Goal: Task Accomplishment & Management: Use online tool/utility

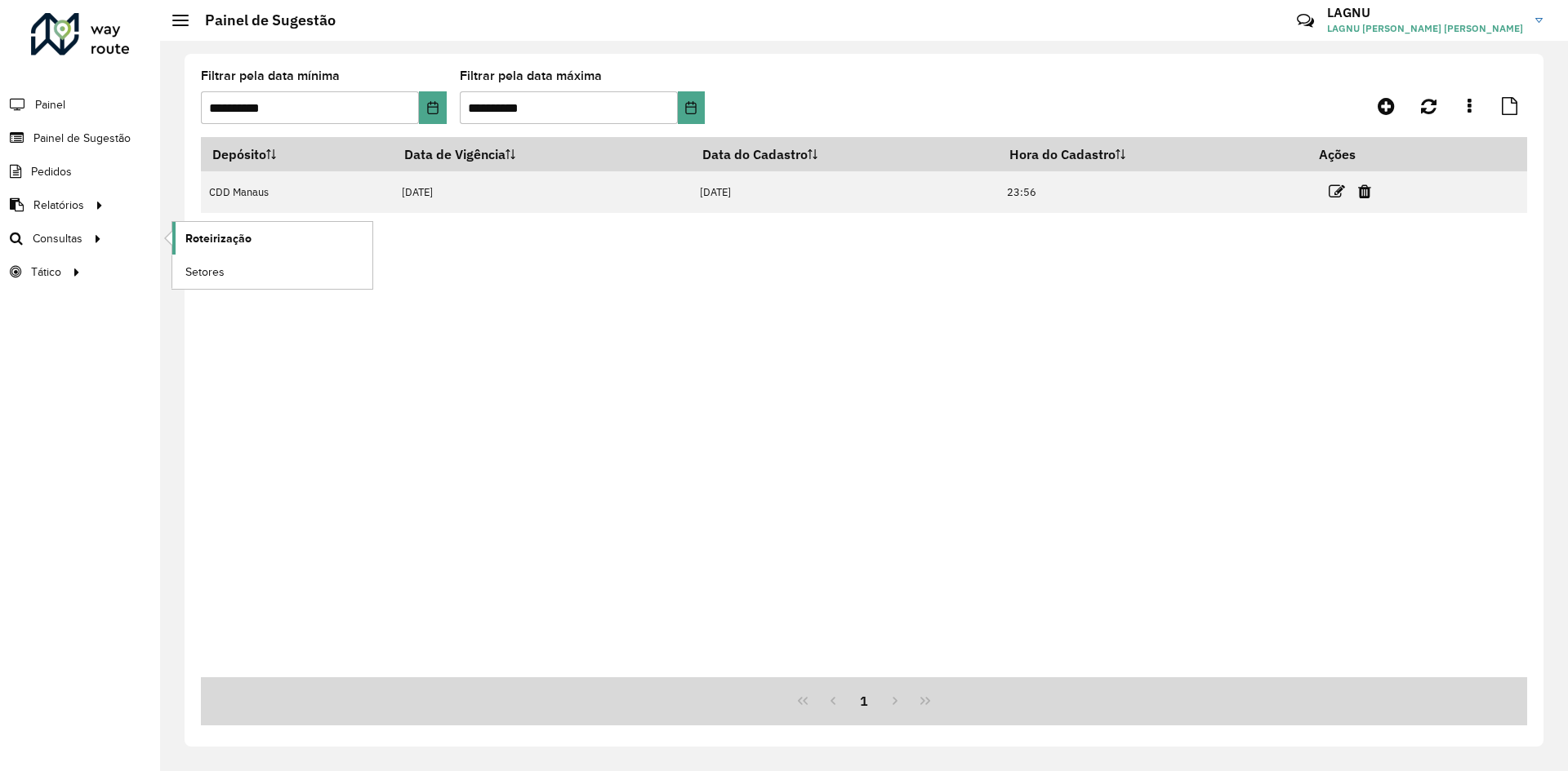
click at [207, 231] on span "Roteirização" at bounding box center [218, 239] width 66 height 17
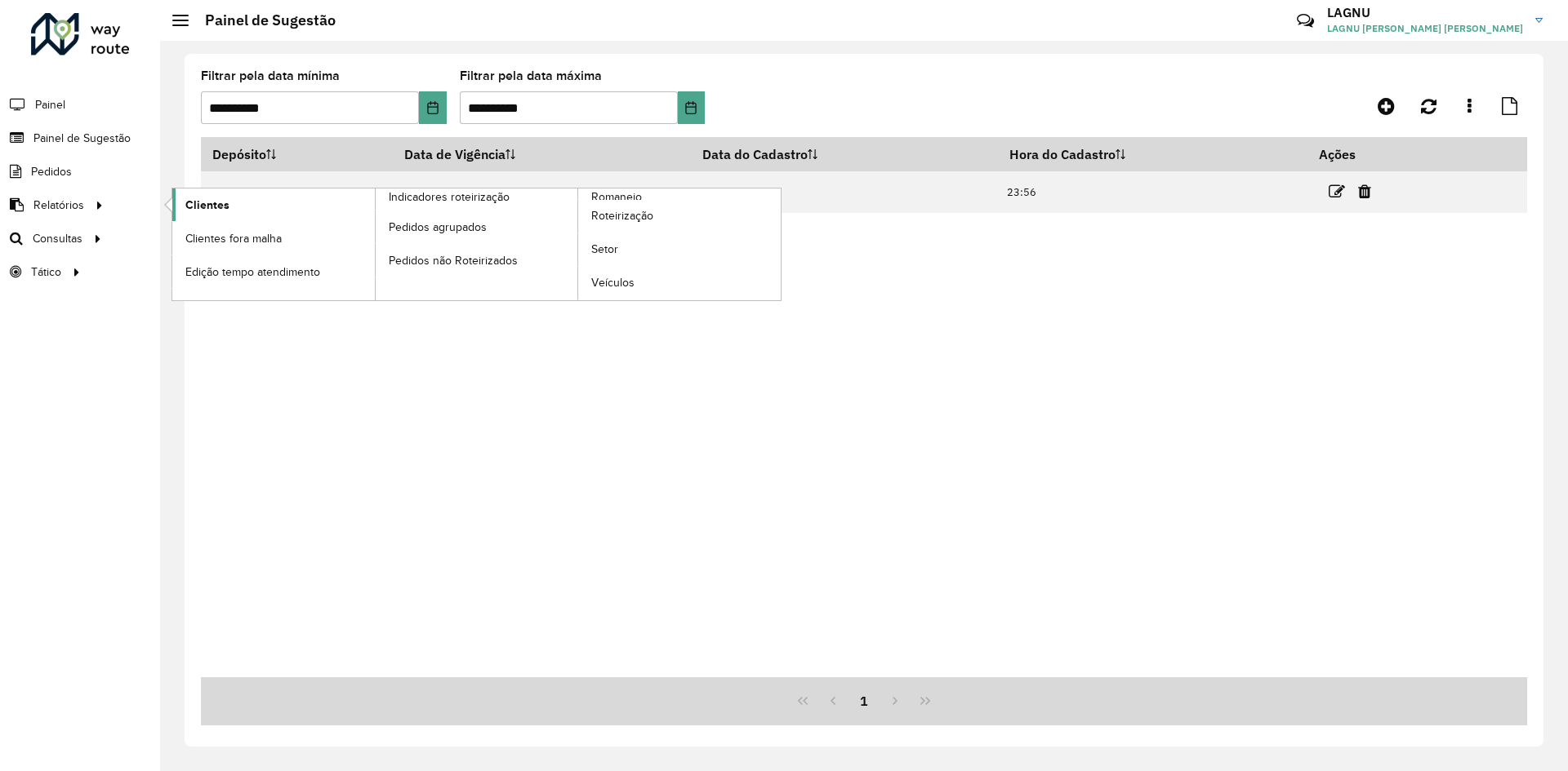
click at [183, 199] on link "Clientes" at bounding box center [274, 205] width 203 height 33
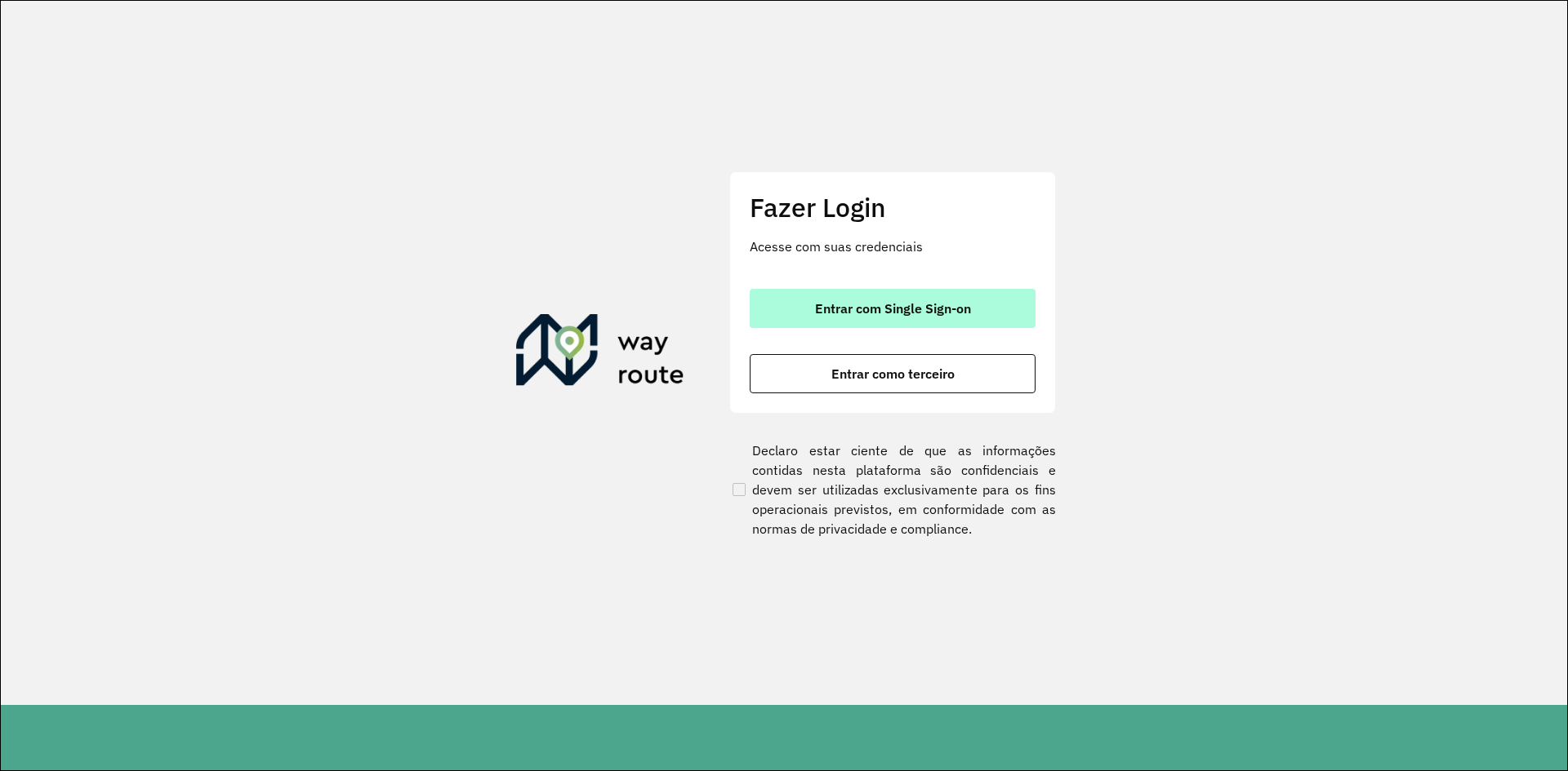
click at [929, 310] on span "Entrar com Single Sign-on" at bounding box center [893, 308] width 156 height 13
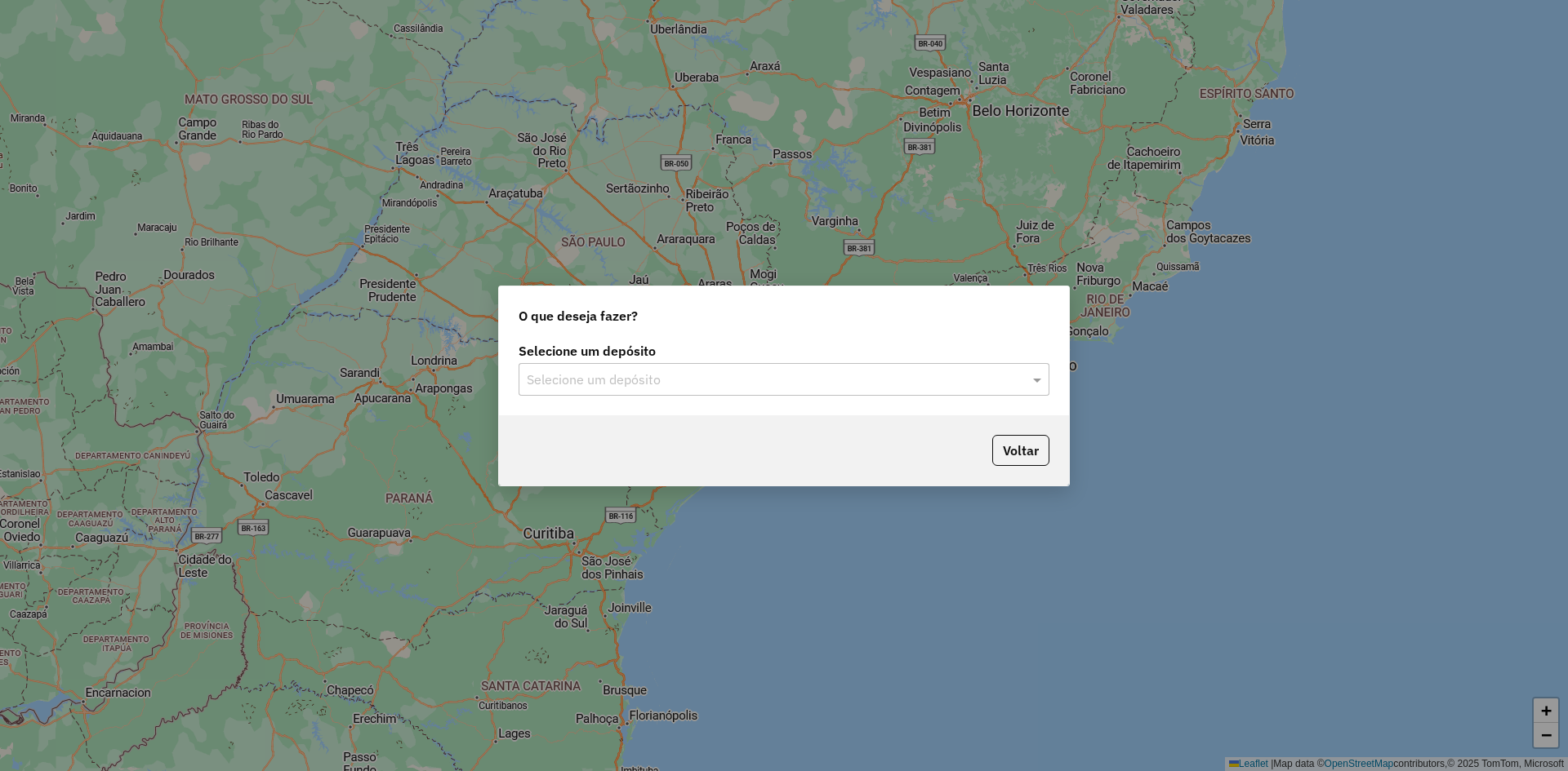
click at [722, 366] on div "Selecione um depósito" at bounding box center [784, 379] width 530 height 33
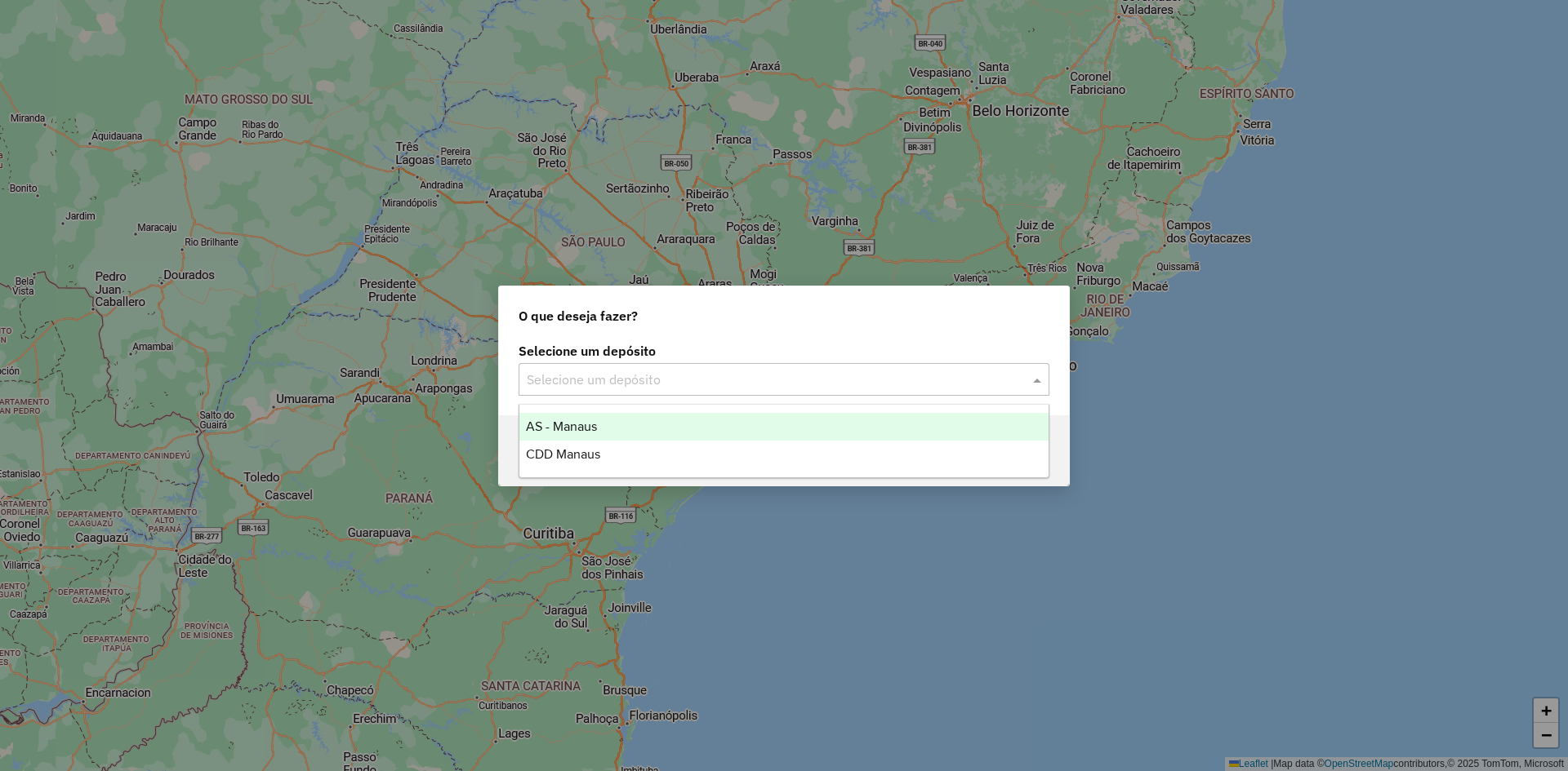
click at [722, 373] on input "text" at bounding box center [768, 380] width 482 height 20
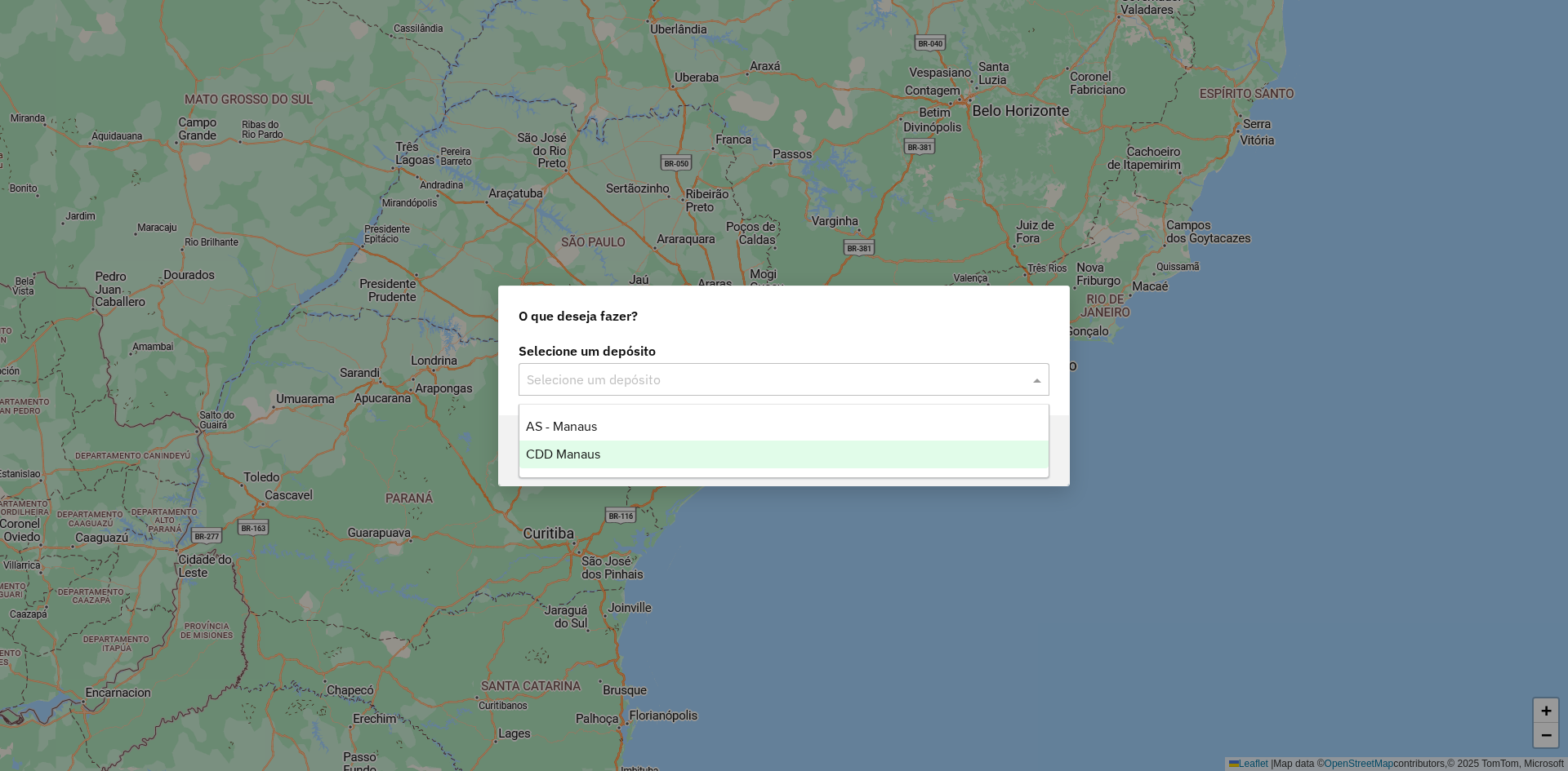
click at [605, 452] on div "CDD Manaus" at bounding box center [784, 455] width 529 height 28
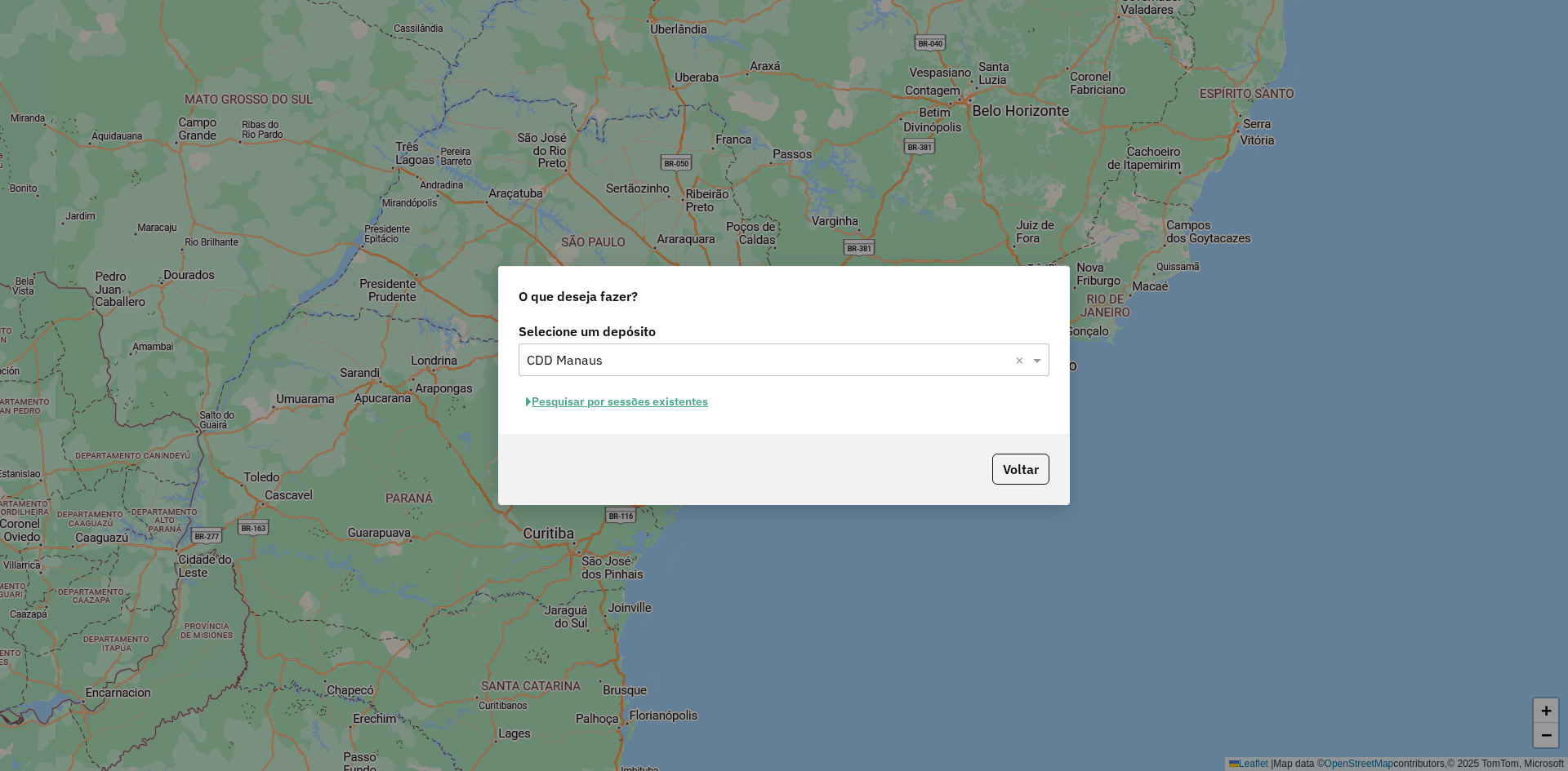
click at [669, 408] on button "Pesquisar por sessões existentes" at bounding box center [616, 401] width 197 height 25
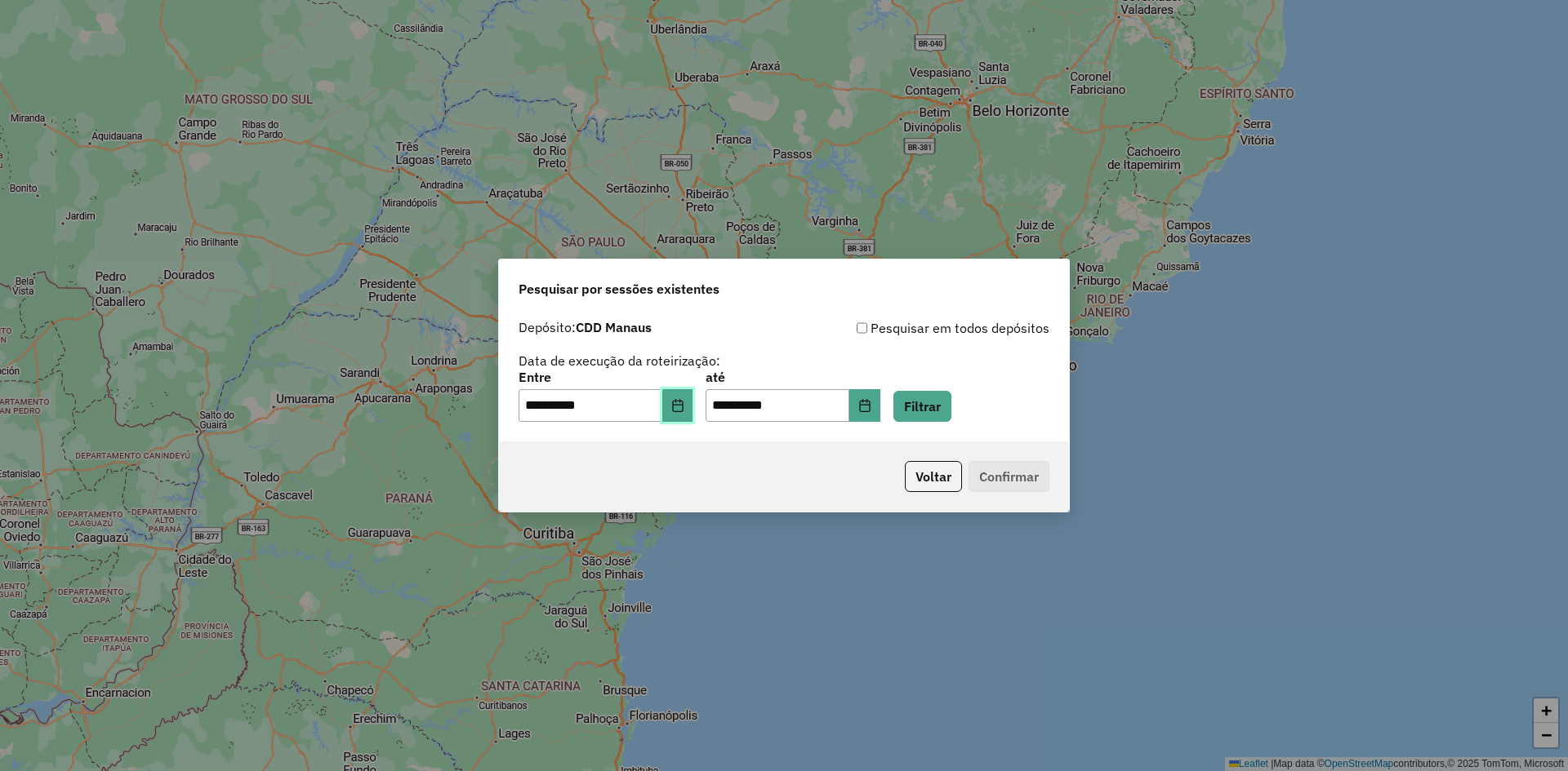
click at [683, 411] on icon "Choose Date" at bounding box center [677, 405] width 10 height 13
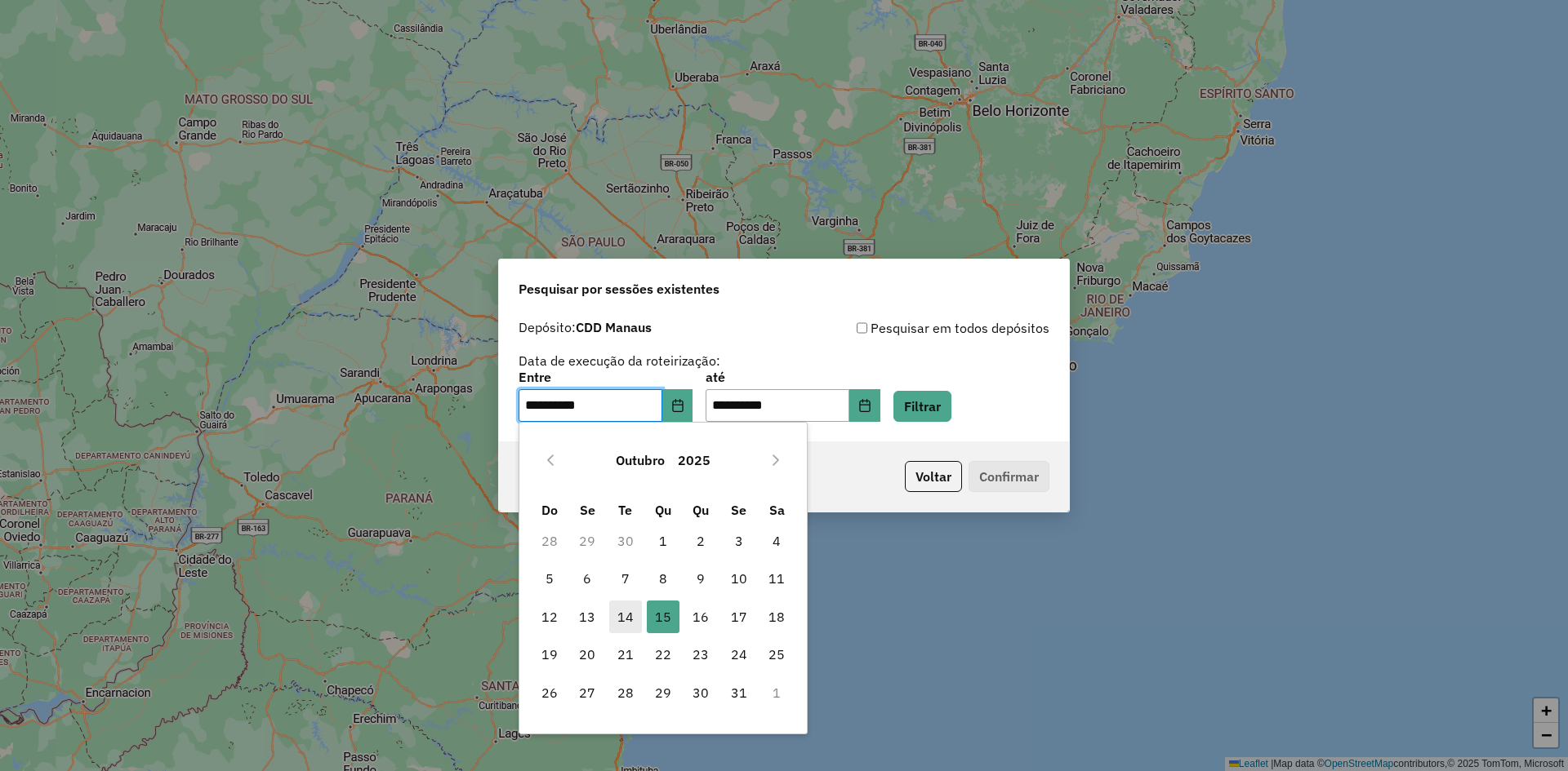
click at [634, 606] on span "14" at bounding box center [626, 617] width 33 height 33
type input "**********"
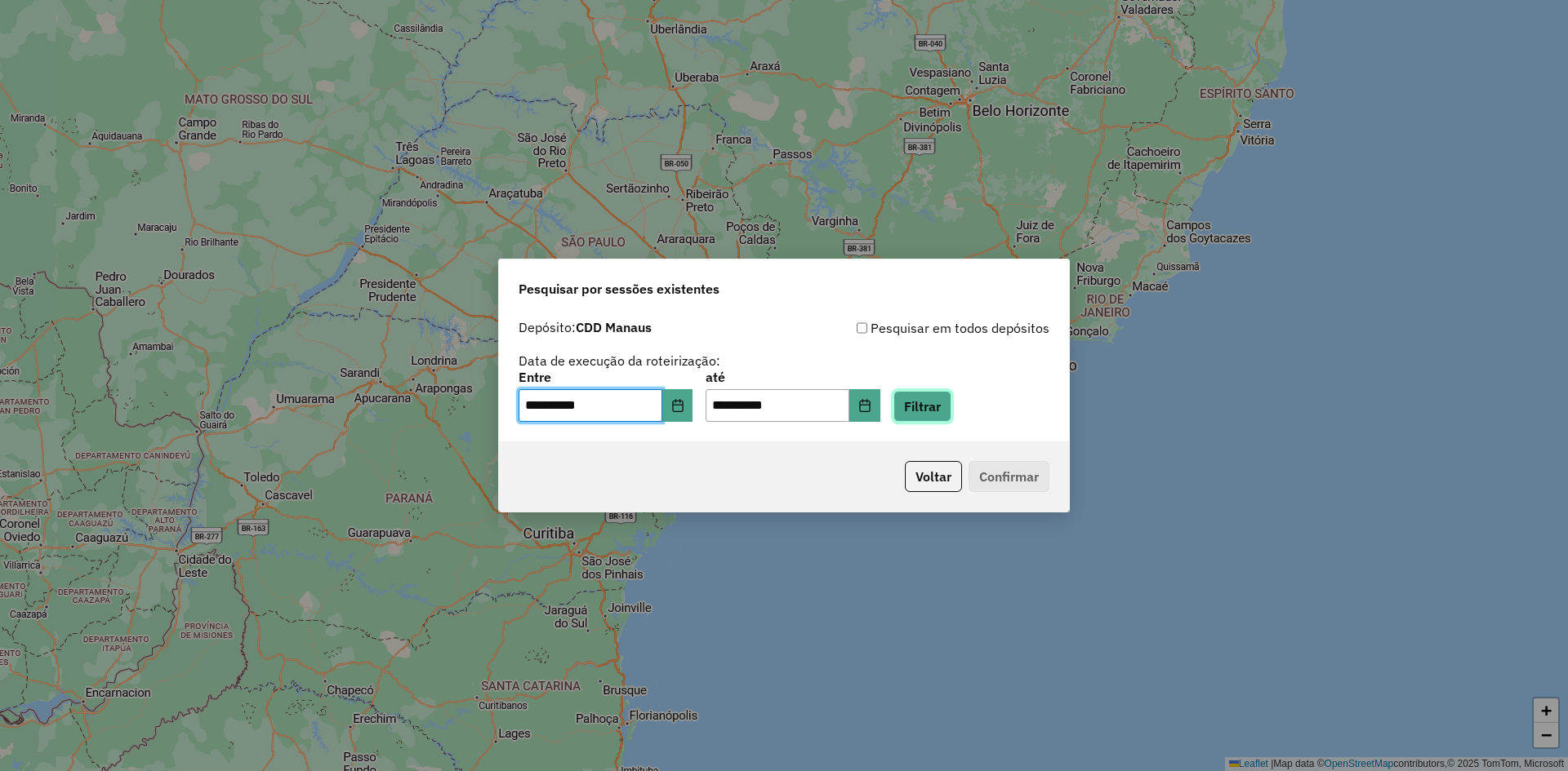
click at [947, 399] on button "Filtrar" at bounding box center [922, 406] width 58 height 31
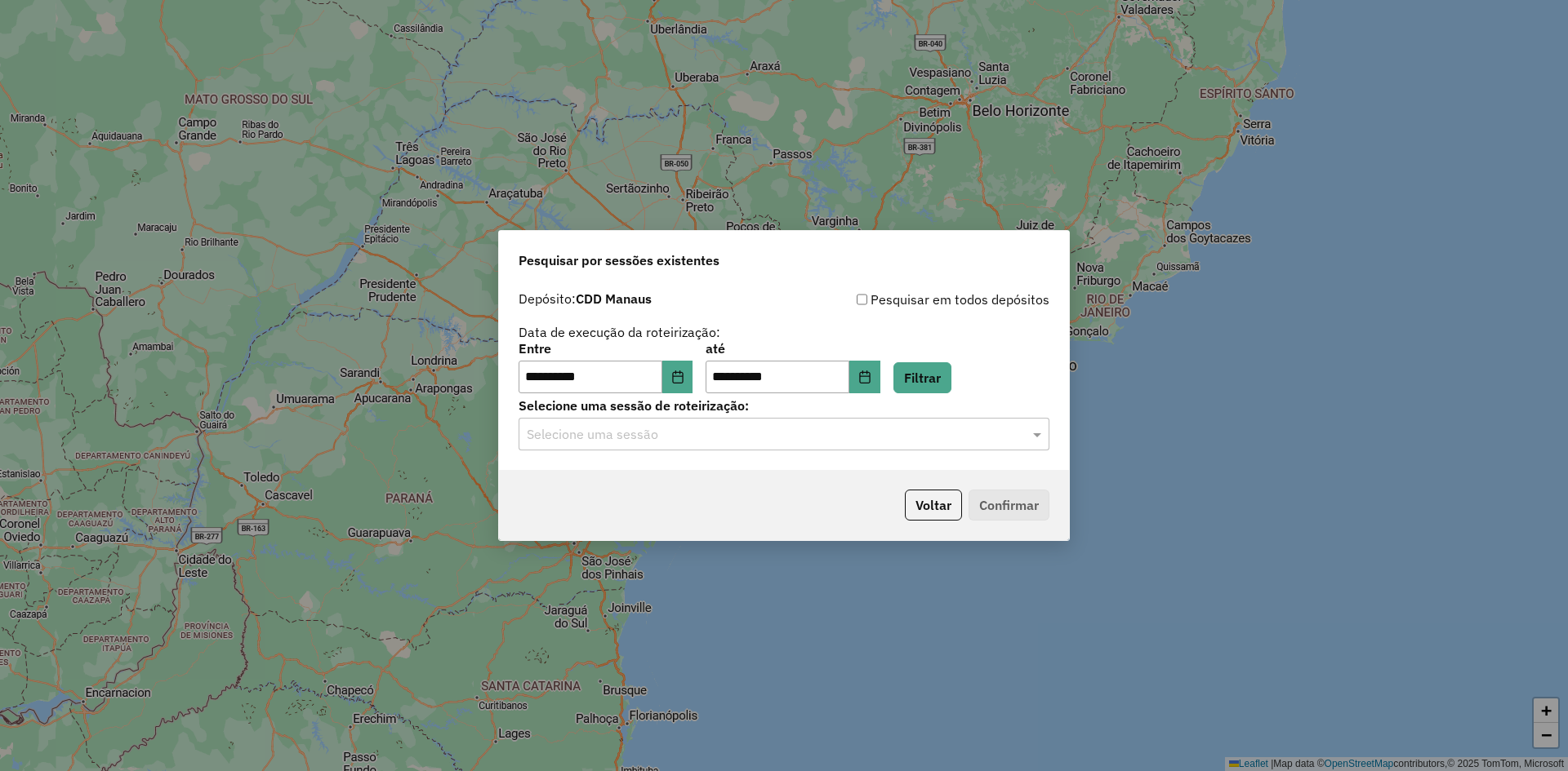
click at [712, 440] on input "text" at bounding box center [768, 435] width 482 height 20
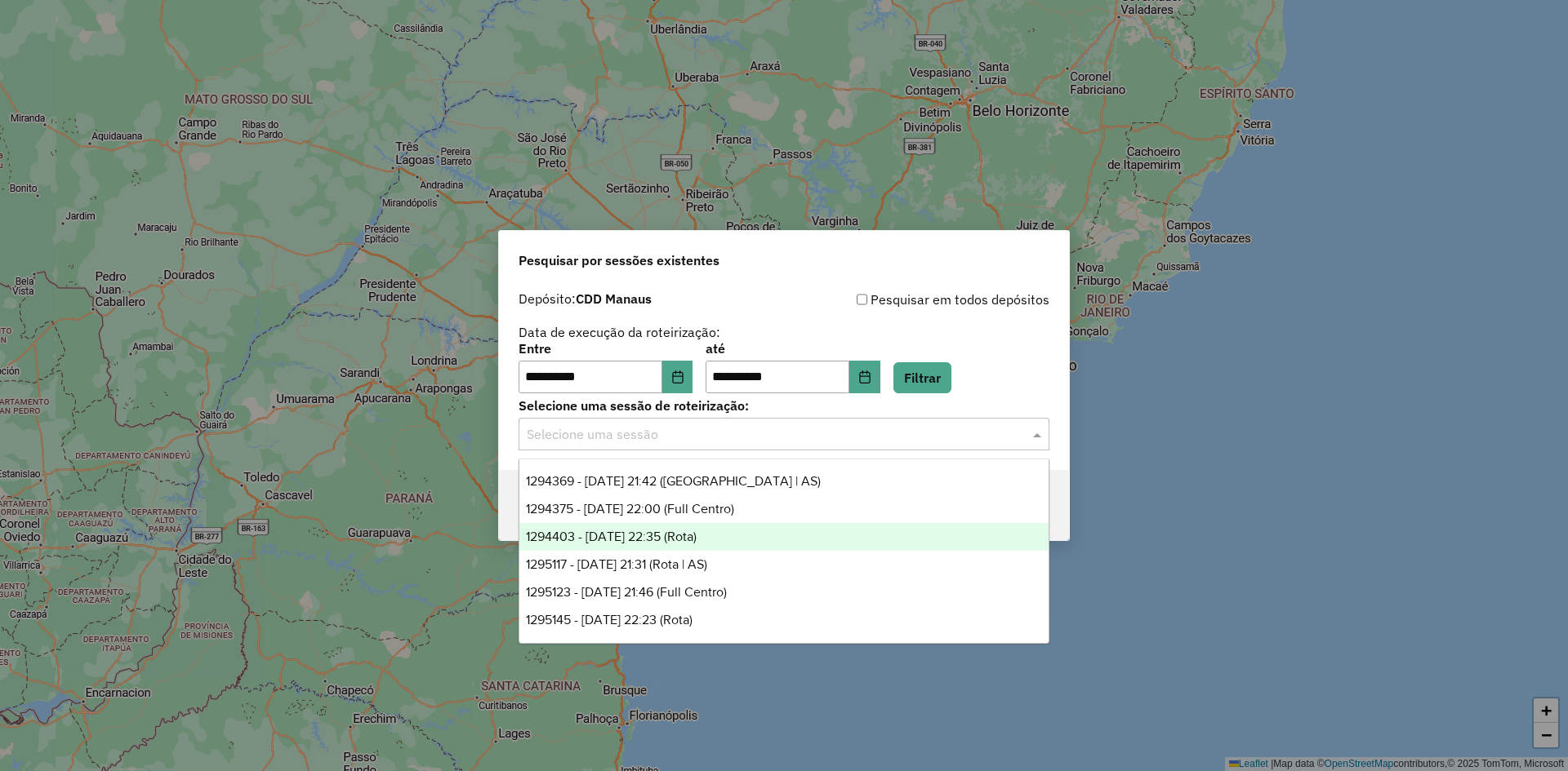
click at [662, 535] on span "1294403 - 14/10/2025 22:35 (Rota)" at bounding box center [611, 536] width 171 height 14
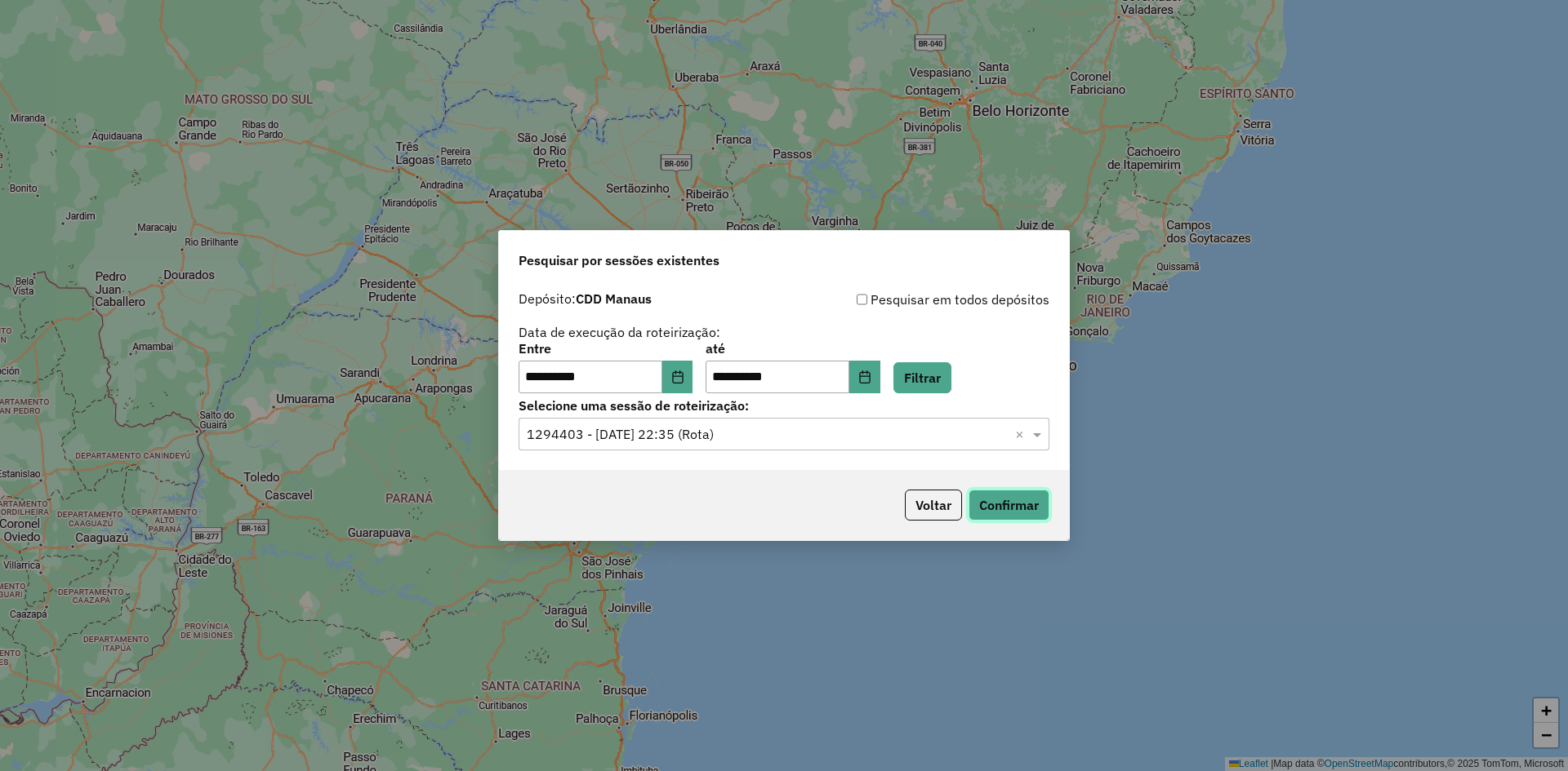
click at [1047, 510] on button "Confirmar" at bounding box center [1008, 505] width 81 height 31
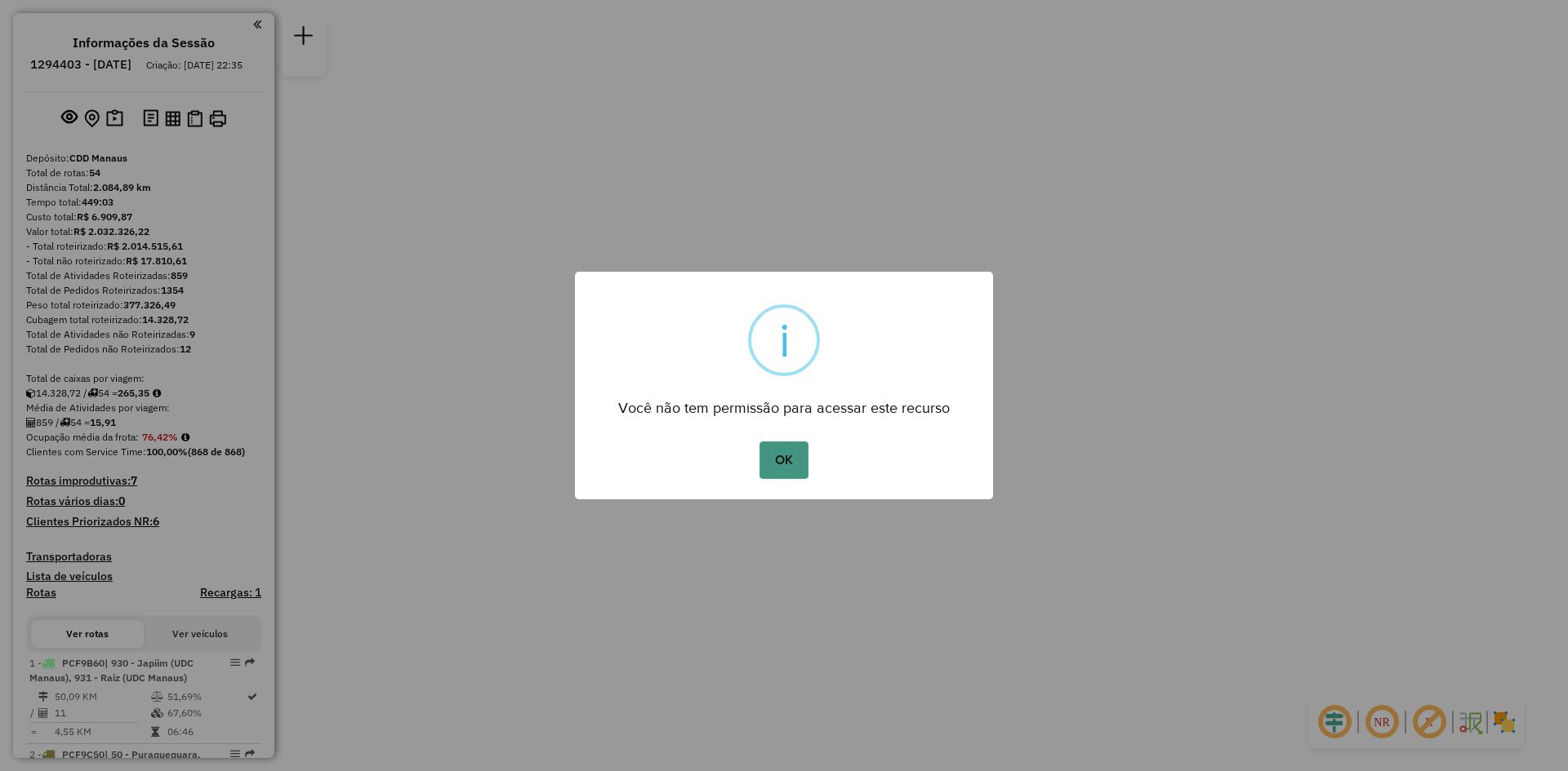
click at [793, 463] on button "OK" at bounding box center [784, 460] width 49 height 37
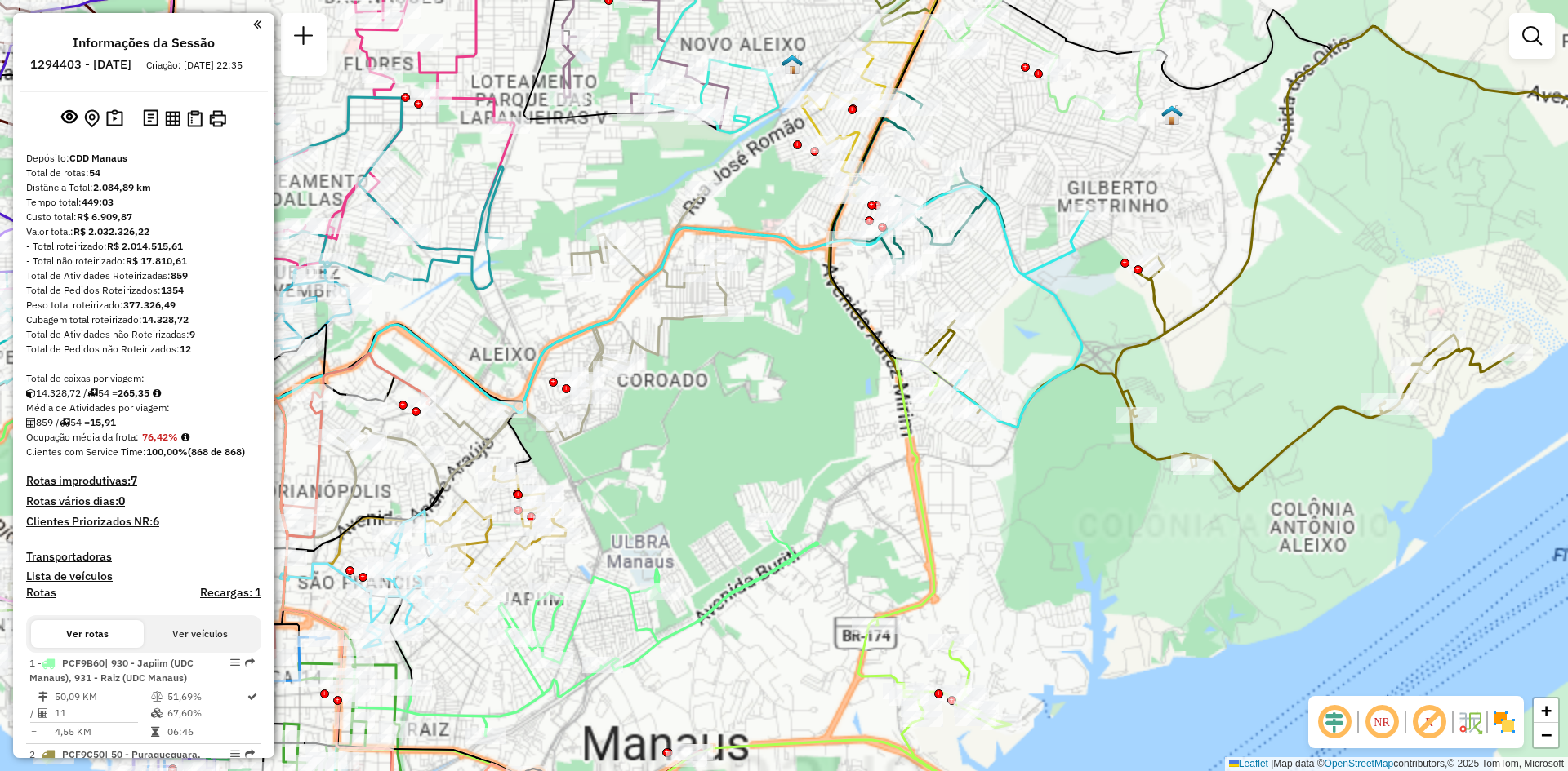
drag, startPoint x: 744, startPoint y: 435, endPoint x: 943, endPoint y: 453, distance: 199.8
click at [835, 446] on div "Janela de atendimento Grade de atendimento Capacidade Transportadoras Veículos …" at bounding box center [784, 386] width 1568 height 771
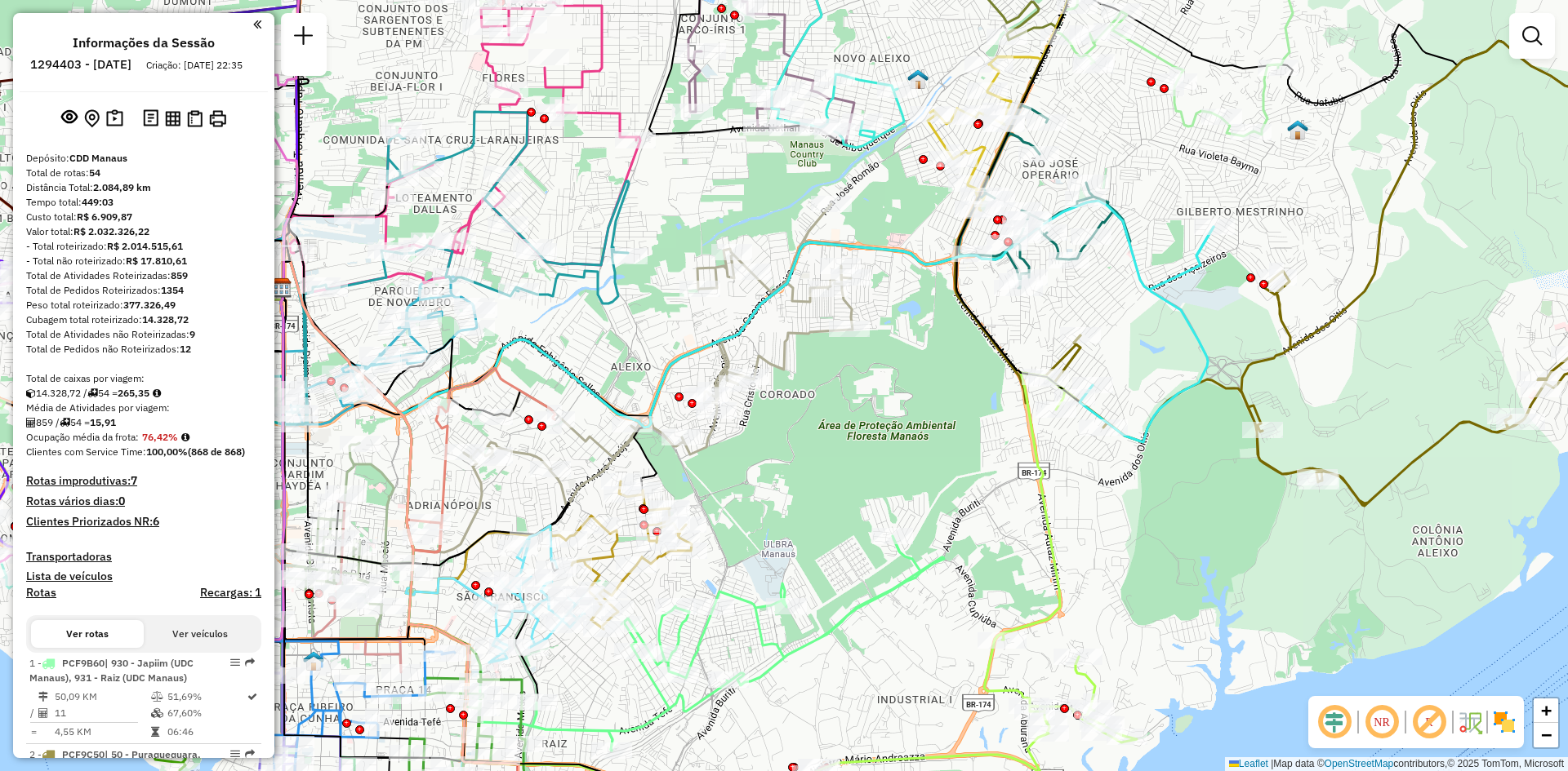
drag, startPoint x: 804, startPoint y: 458, endPoint x: 904, endPoint y: 463, distance: 100.1
click at [870, 463] on div "Janela de atendimento Grade de atendimento Capacidade Transportadoras Veículos …" at bounding box center [784, 386] width 1568 height 771
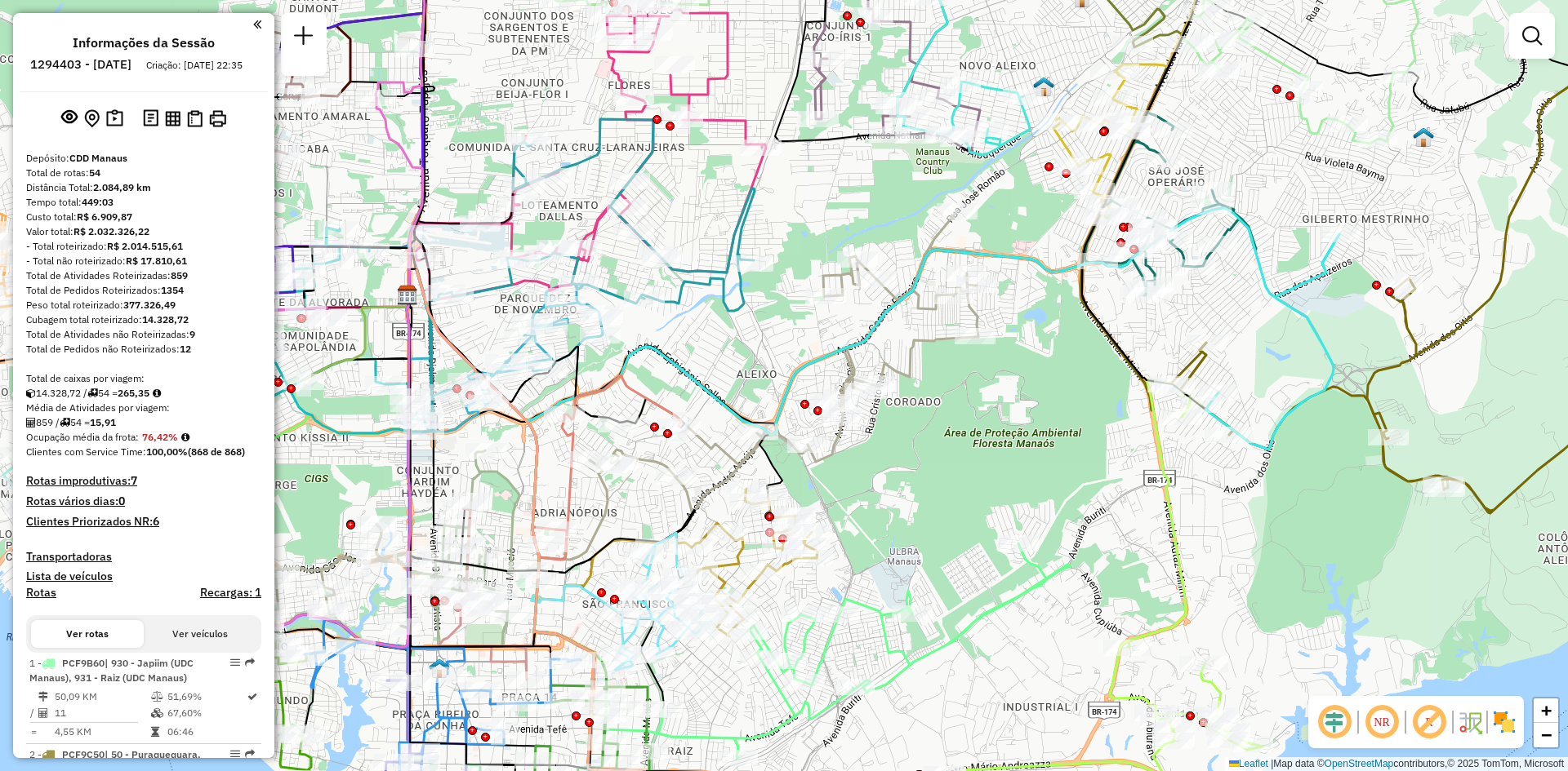
drag, startPoint x: 854, startPoint y: 481, endPoint x: 964, endPoint y: 483, distance: 110.0
click at [940, 483] on div "Janela de atendimento Grade de atendimento Capacidade Transportadoras Veículos …" at bounding box center [784, 386] width 1568 height 771
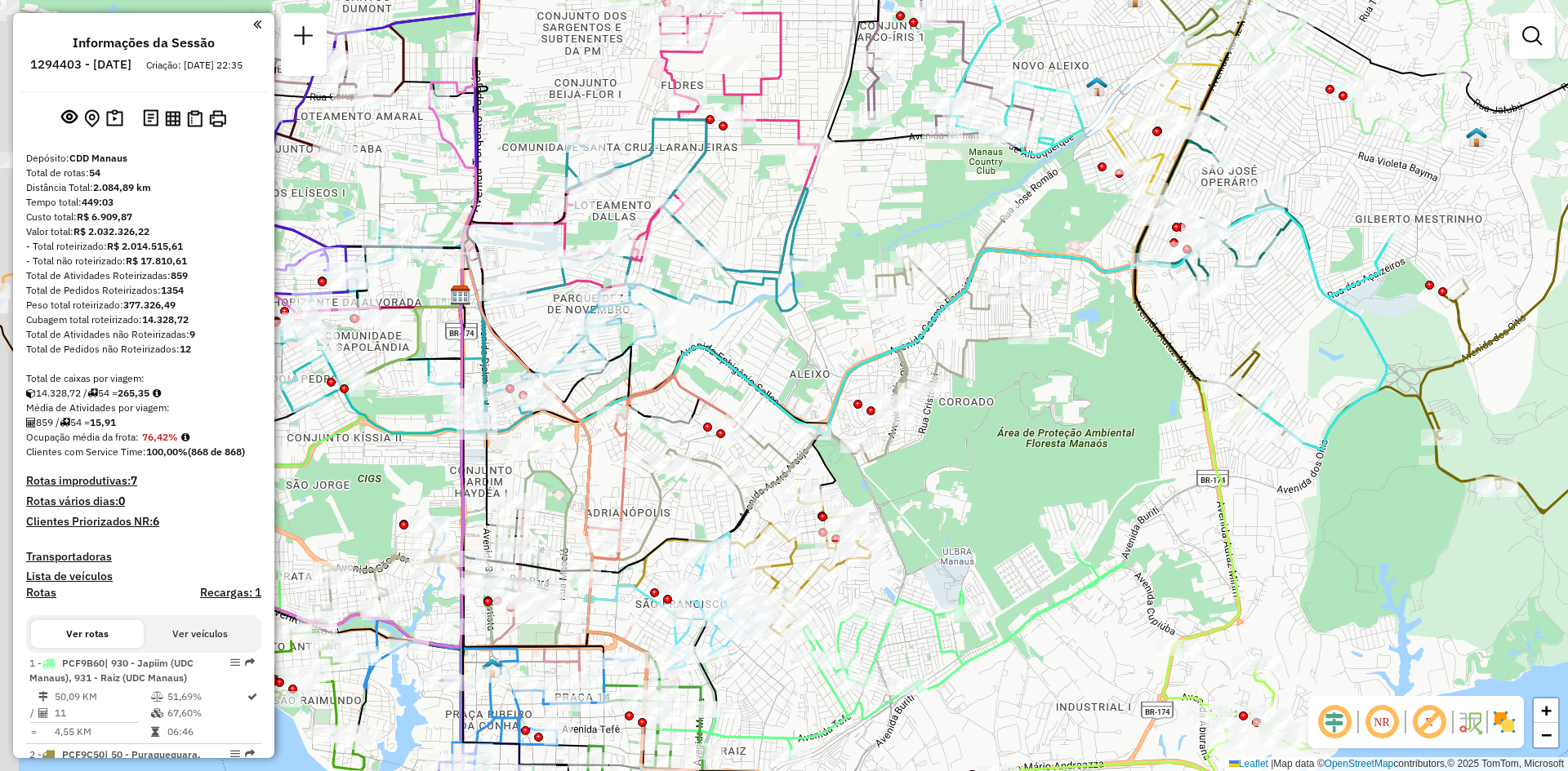
click at [997, 483] on div "Janela de atendimento Grade de atendimento Capacidade Transportadoras Veículos …" at bounding box center [784, 386] width 1568 height 771
click at [1441, 725] on em at bounding box center [1428, 722] width 39 height 39
click at [1420, 724] on em at bounding box center [1428, 722] width 39 height 39
click at [1427, 722] on em at bounding box center [1428, 722] width 39 height 39
click at [1432, 727] on em at bounding box center [1428, 722] width 39 height 39
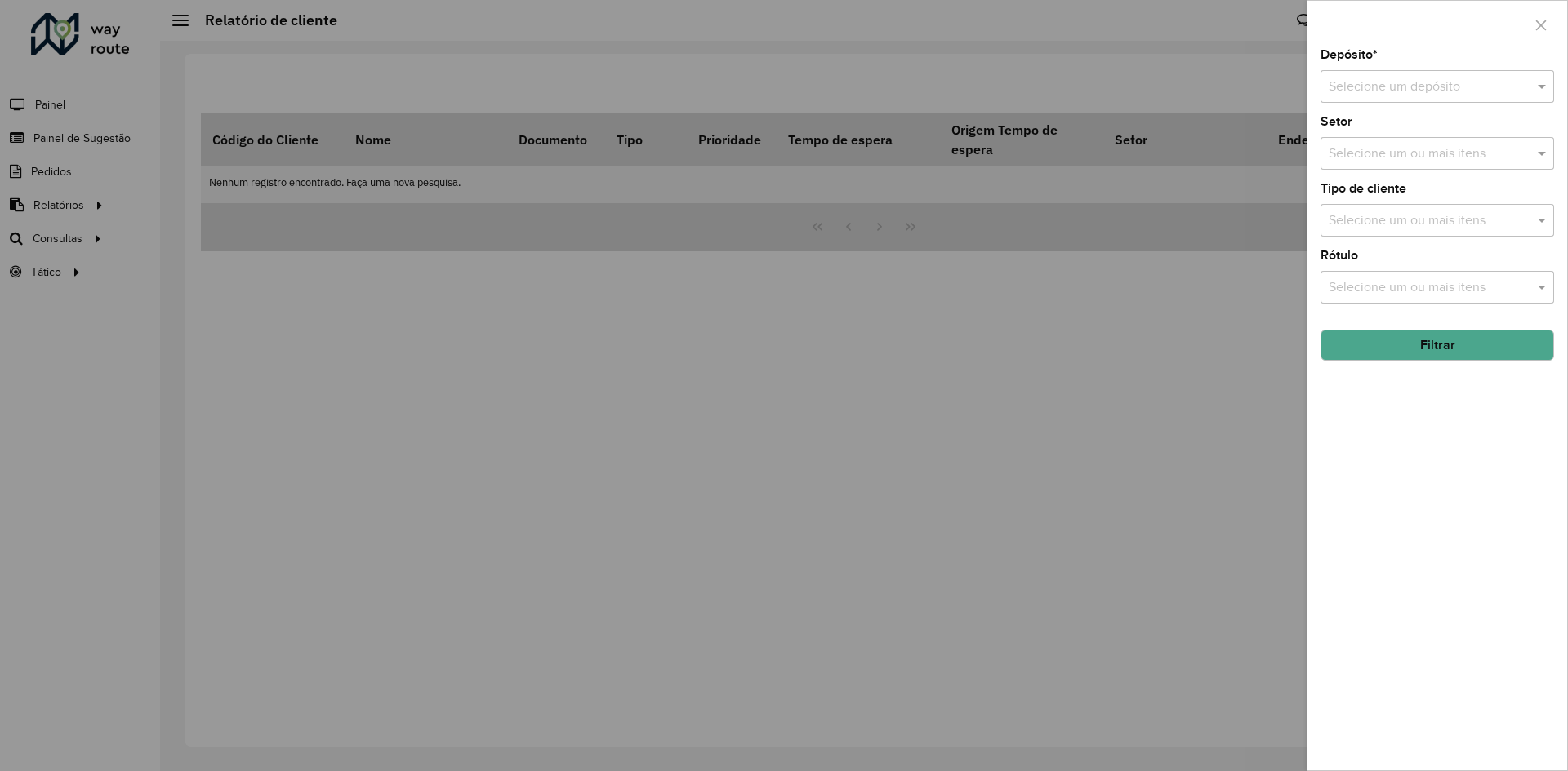
click at [1415, 71] on div "Selecione um depósito" at bounding box center [1436, 87] width 233 height 33
click at [1415, 156] on div "CDD Manaus" at bounding box center [1437, 162] width 232 height 28
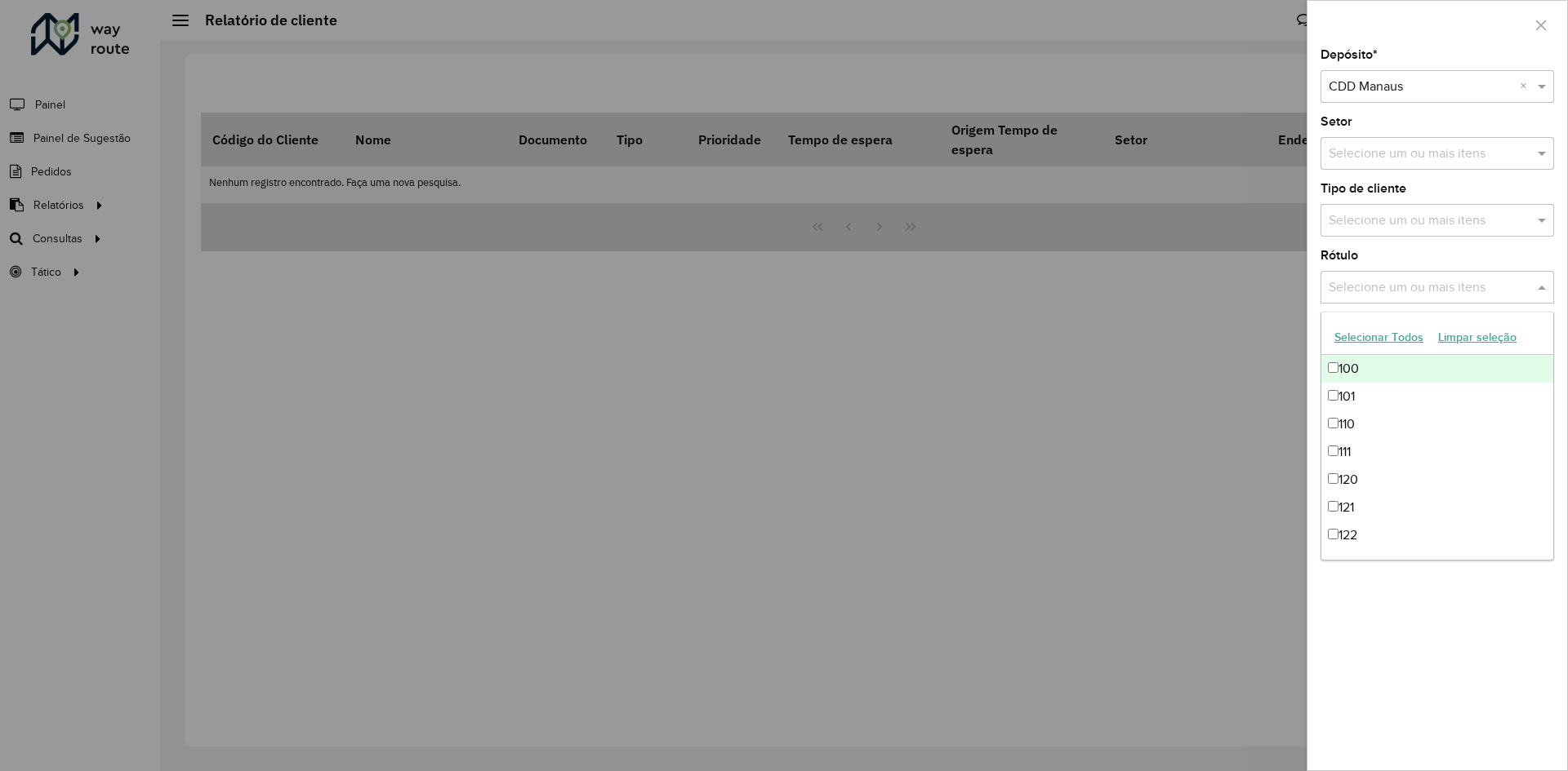
click at [1406, 288] on input "text" at bounding box center [1428, 288] width 209 height 20
click at [1393, 212] on input "text" at bounding box center [1428, 221] width 209 height 20
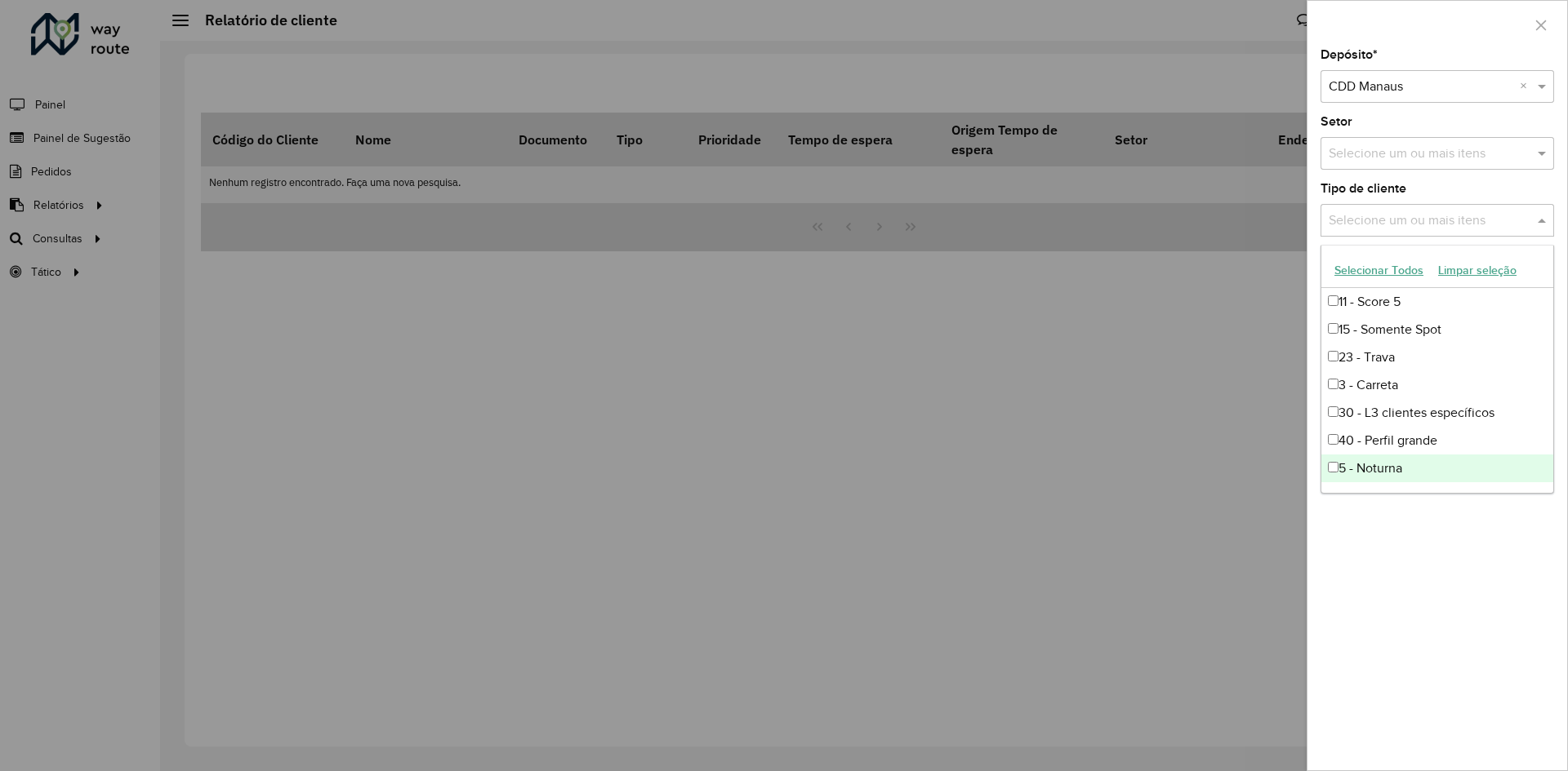
click at [1396, 461] on div "5 - Noturna" at bounding box center [1437, 469] width 232 height 28
click at [1397, 553] on div "Depósito * Selecione um depósito × CDD Manaus × Setor Selecione um ou mais iten…" at bounding box center [1437, 410] width 260 height 722
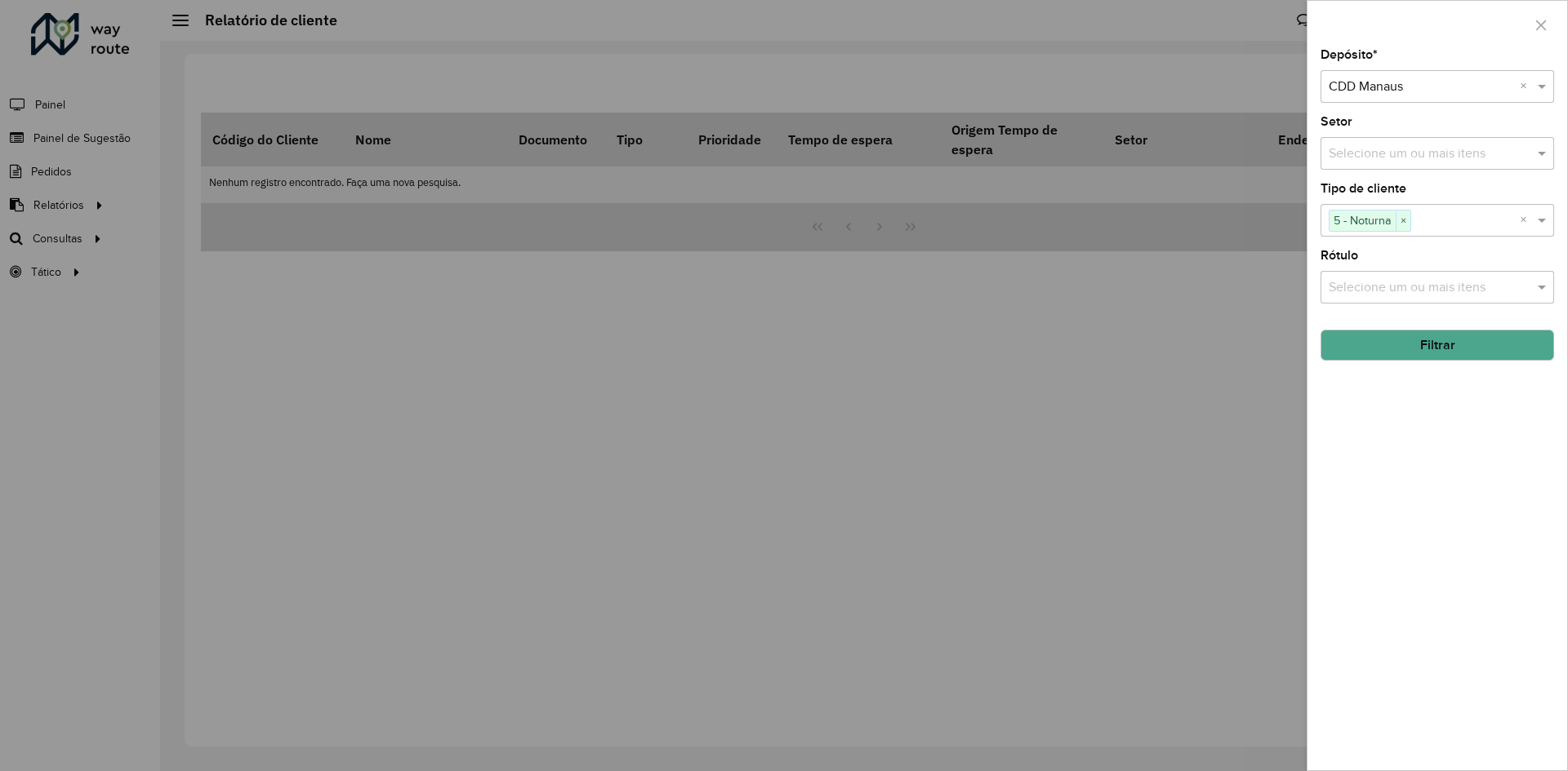
click at [1441, 366] on div "Depósito * Selecione um depósito × CDD Manaus × Setor Selecione um ou mais iten…" at bounding box center [1437, 410] width 260 height 722
click at [1435, 359] on button "Filtrar" at bounding box center [1436, 346] width 233 height 31
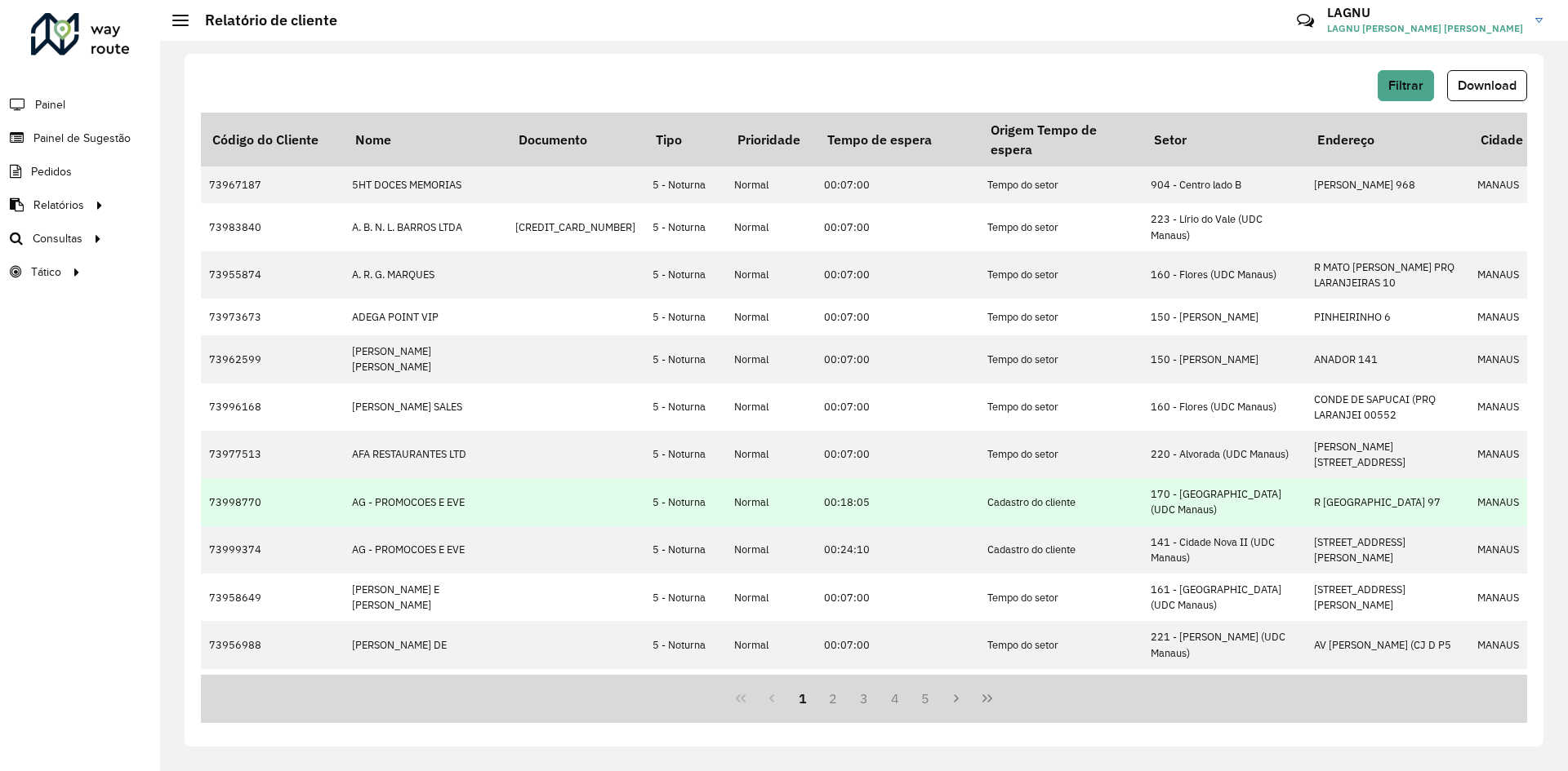
scroll to position [373, 0]
